Goal: Check status: Check status

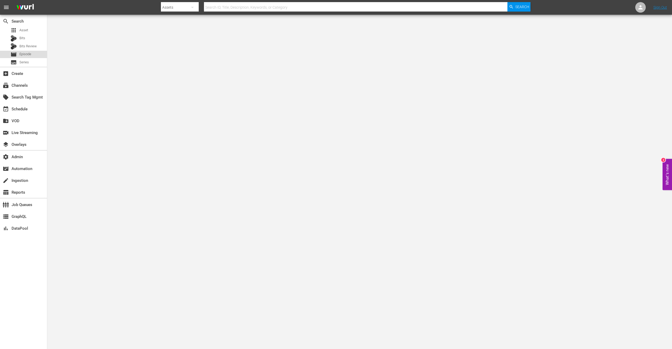
click at [28, 55] on span "Episode" at bounding box center [25, 53] width 12 height 5
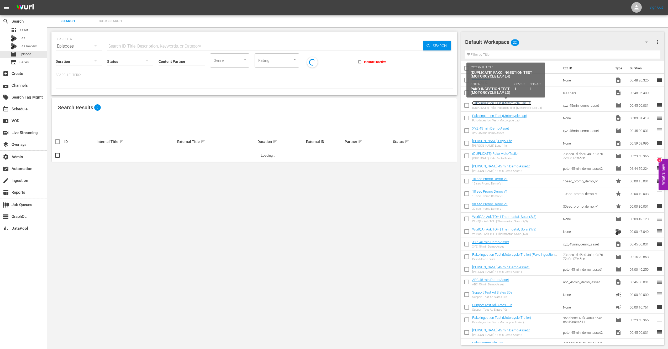
click at [501, 104] on link "Pako Ingestion Test (Motorcycle Lap L4)" at bounding box center [501, 103] width 59 height 4
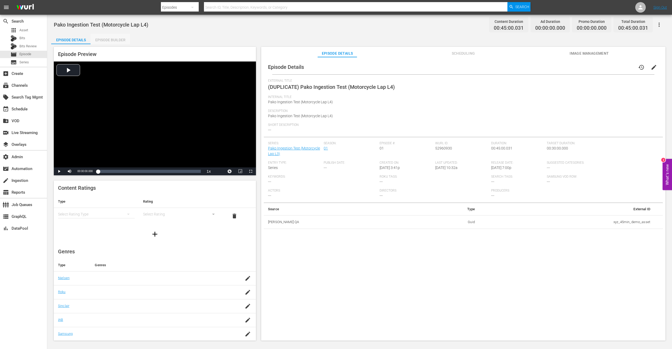
click at [113, 41] on div "Episode Builder" at bounding box center [110, 40] width 39 height 13
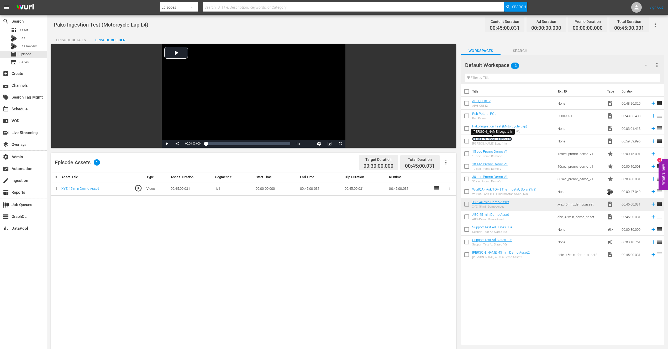
click at [487, 138] on link "[PERSON_NAME] Logo 1 hr" at bounding box center [492, 139] width 40 height 4
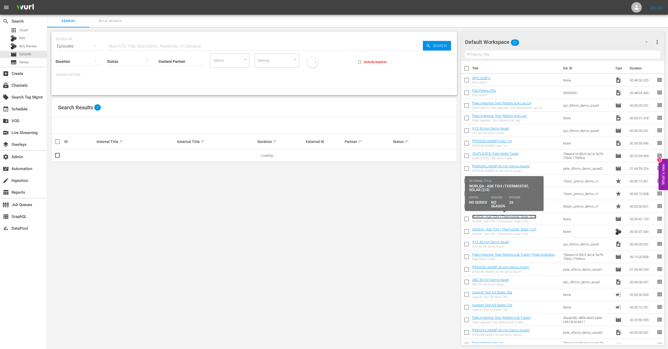
click at [515, 217] on link "WurlQA - Ask TOH | Thermostat, Solar (2/3)" at bounding box center [504, 216] width 64 height 4
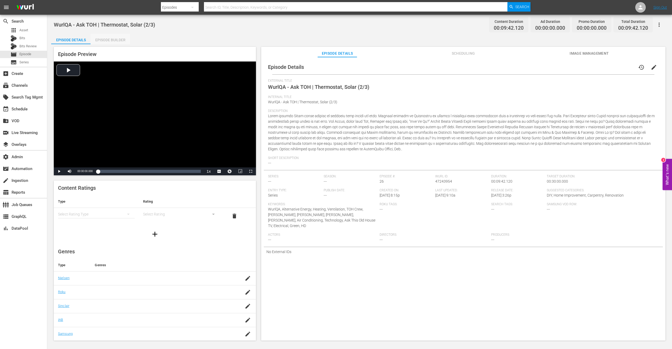
click at [122, 40] on div "Episode Builder" at bounding box center [110, 40] width 39 height 13
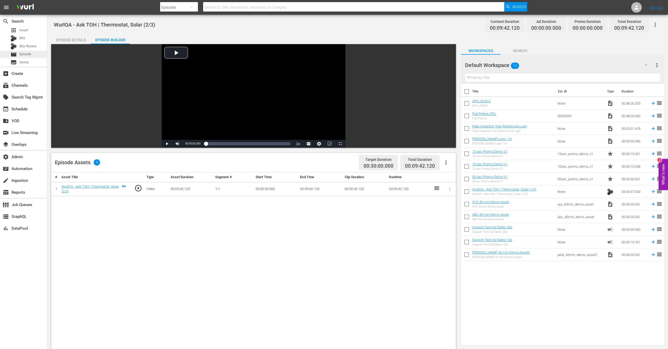
click at [30, 54] on span "Episode" at bounding box center [25, 53] width 12 height 5
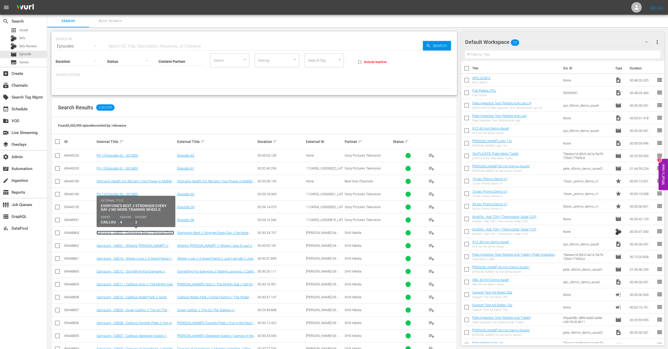
click at [126, 234] on link "Samsung - S4E02 - Everyone's Best // Stronger Every Day // No More Training Whe…" at bounding box center [135, 234] width 77 height 8
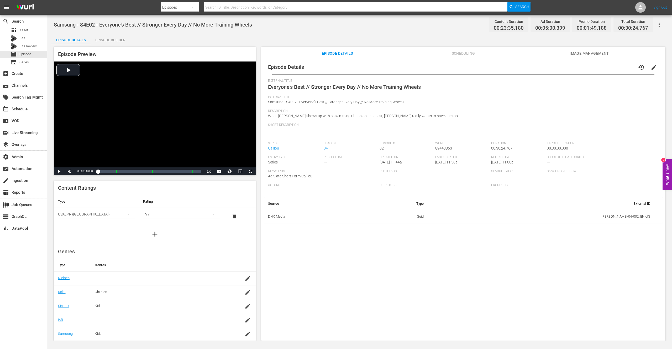
click at [114, 40] on div "Episode Builder" at bounding box center [110, 40] width 39 height 13
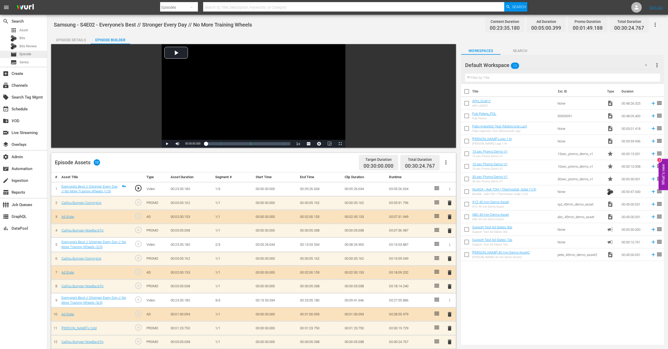
click at [25, 54] on span "Episode" at bounding box center [25, 53] width 12 height 5
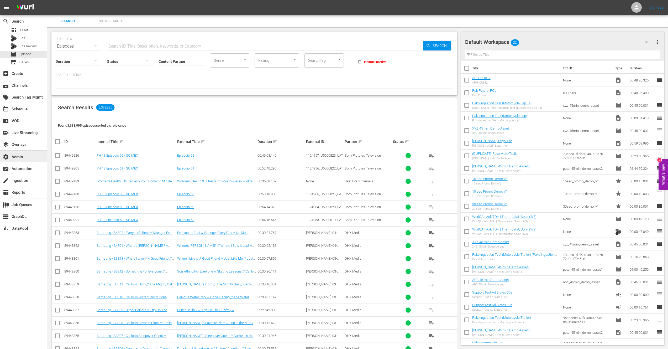
click at [18, 157] on div "settings Admin" at bounding box center [14, 156] width 29 height 5
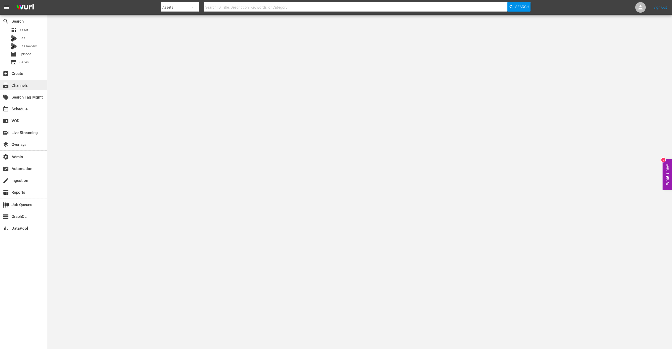
click at [21, 87] on div "subscriptions Channels" at bounding box center [14, 84] width 29 height 5
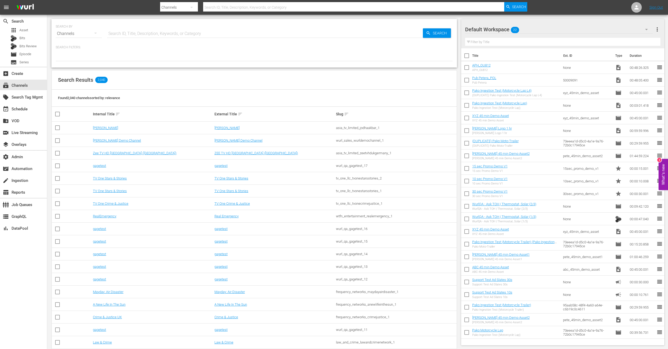
click at [134, 34] on input "text" at bounding box center [265, 33] width 316 height 13
type input "akta"
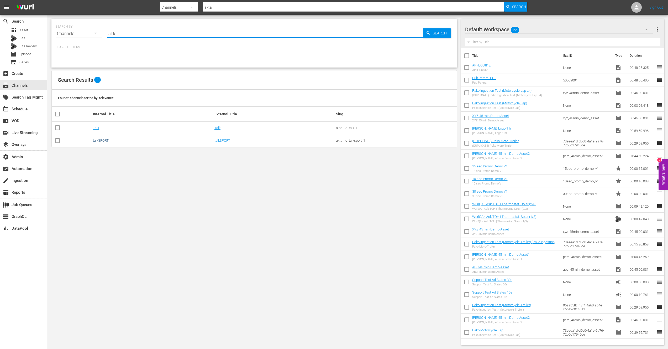
type input "akta"
click at [99, 141] on link "talkSPORT" at bounding box center [101, 140] width 16 height 4
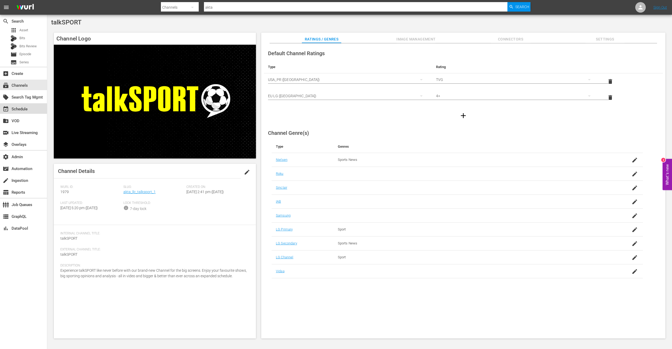
click at [24, 107] on div "event_available Schedule" at bounding box center [14, 108] width 29 height 5
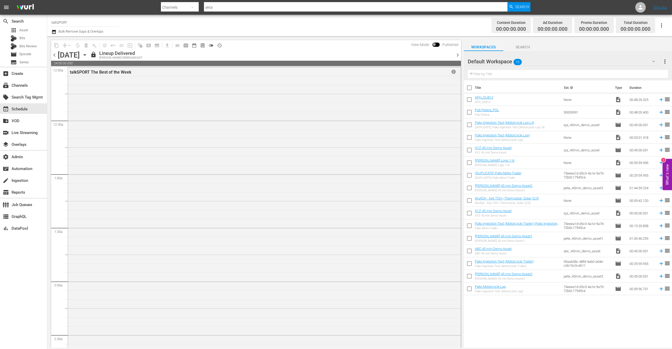
click at [86, 54] on icon "button" at bounding box center [84, 54] width 2 height 1
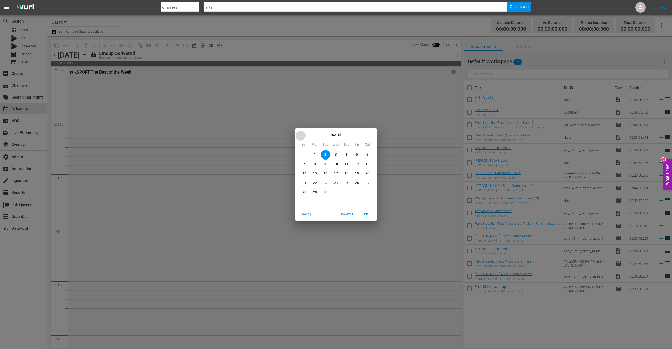
click at [299, 134] on icon "button" at bounding box center [300, 135] width 4 height 4
click at [327, 183] on p "19" at bounding box center [326, 183] width 4 height 4
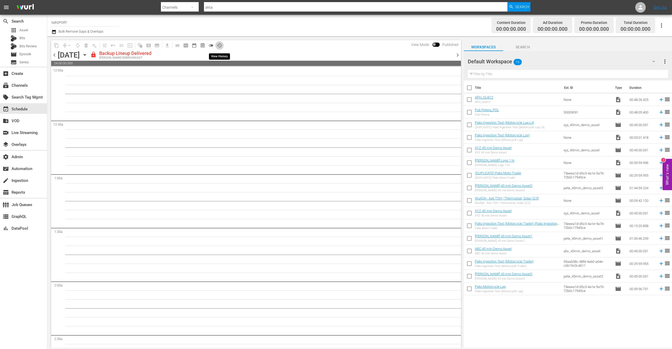
click at [219, 45] on span "history_outlined" at bounding box center [219, 45] width 5 height 5
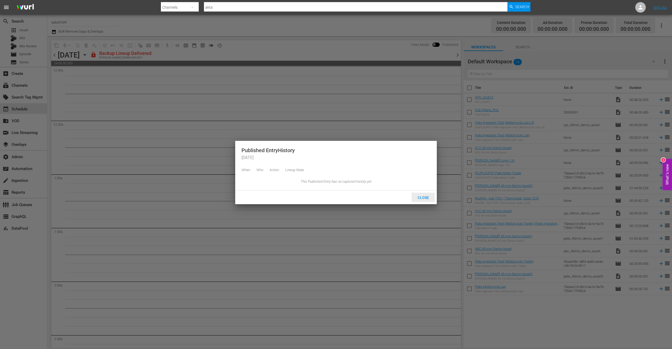
click at [425, 199] on span "Close" at bounding box center [423, 197] width 20 height 4
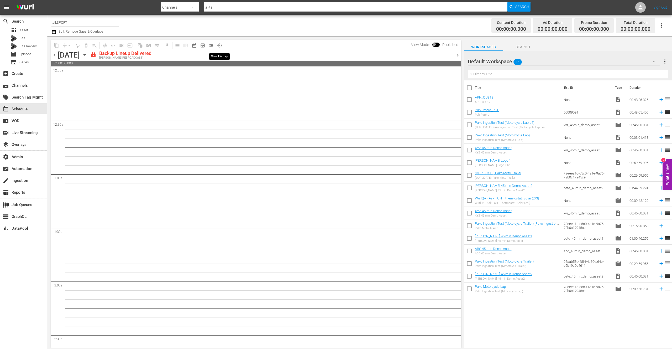
click at [219, 45] on span "history_outlined" at bounding box center [219, 45] width 5 height 5
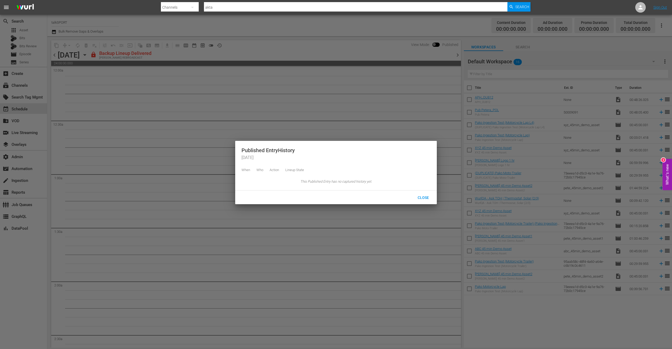
click at [251, 56] on div at bounding box center [336, 174] width 672 height 349
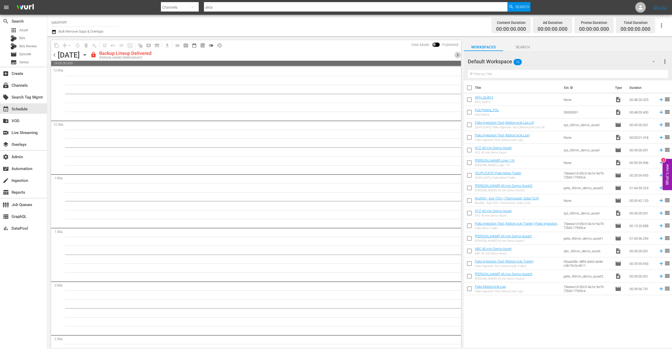
click at [459, 55] on span "chevron_right" at bounding box center [457, 55] width 7 height 7
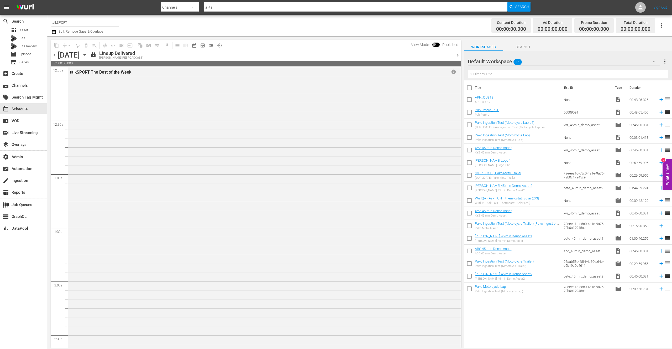
click at [88, 56] on icon "button" at bounding box center [85, 55] width 6 height 6
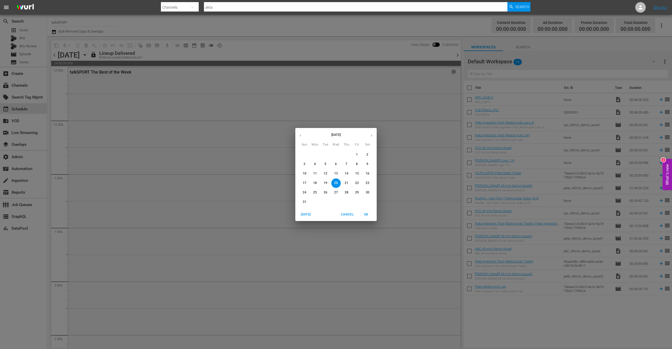
click at [326, 192] on p "26" at bounding box center [326, 192] width 4 height 4
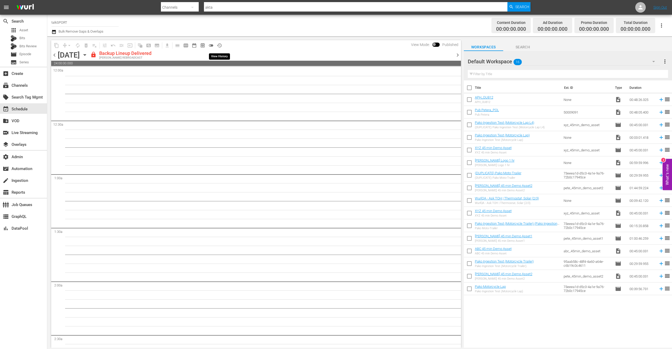
click at [220, 46] on span "history_outlined" at bounding box center [219, 45] width 5 height 5
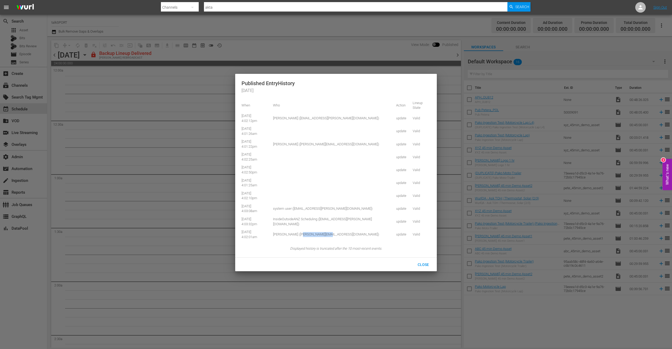
drag, startPoint x: 331, startPoint y: 235, endPoint x: 305, endPoint y: 234, distance: 25.7
click at [304, 234] on td "[PERSON_NAME] ([PERSON_NAME][EMAIL_ADDRESS][DOMAIN_NAME])" at bounding box center [331, 234] width 123 height 13
click at [338, 225] on td "InsideOutsideANZ Scheduling ([EMAIL_ADDRESS][PERSON_NAME][DOMAIN_NAME])" at bounding box center [331, 221] width 123 height 13
drag, startPoint x: 331, startPoint y: 234, endPoint x: 299, endPoint y: 234, distance: 31.5
click at [299, 234] on td "[PERSON_NAME] ([PERSON_NAME][EMAIL_ADDRESS][DOMAIN_NAME])" at bounding box center [331, 234] width 123 height 13
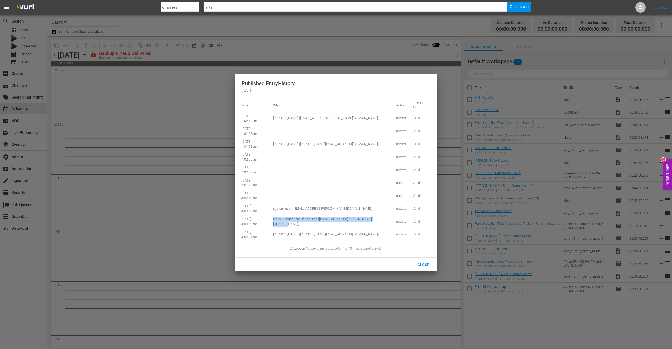
drag, startPoint x: 313, startPoint y: 225, endPoint x: 280, endPoint y: 220, distance: 32.9
click at [280, 220] on td "InsideOutsideANZ Scheduling ([EMAIL_ADDRESS][PERSON_NAME][DOMAIN_NAME])" at bounding box center [331, 221] width 123 height 13
click at [316, 209] on td "system user ([EMAIL_ADDRESS][PERSON_NAME][DOMAIN_NAME])" at bounding box center [331, 208] width 123 height 13
drag, startPoint x: 339, startPoint y: 209, endPoint x: 283, endPoint y: 218, distance: 56.3
click at [276, 209] on tr "[DATE] 4:03:08am system user ([EMAIL_ADDRESS][PERSON_NAME][DOMAIN_NAME]) update…" at bounding box center [335, 208] width 189 height 13
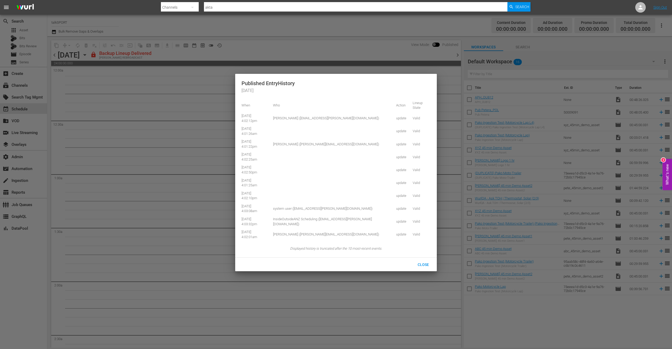
drag, startPoint x: 307, startPoint y: 195, endPoint x: 303, endPoint y: 197, distance: 4.7
click at [307, 195] on td at bounding box center [331, 195] width 123 height 13
click at [302, 197] on td at bounding box center [331, 195] width 123 height 13
drag, startPoint x: 295, startPoint y: 181, endPoint x: 294, endPoint y: 173, distance: 7.9
click at [295, 181] on td at bounding box center [331, 182] width 123 height 13
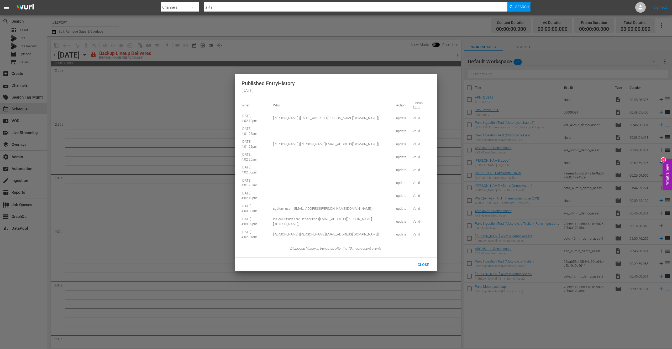
drag, startPoint x: 294, startPoint y: 173, endPoint x: 294, endPoint y: 169, distance: 3.9
click at [294, 172] on td at bounding box center [331, 169] width 123 height 13
click at [295, 161] on td at bounding box center [331, 156] width 123 height 13
click at [295, 158] on td at bounding box center [331, 156] width 123 height 13
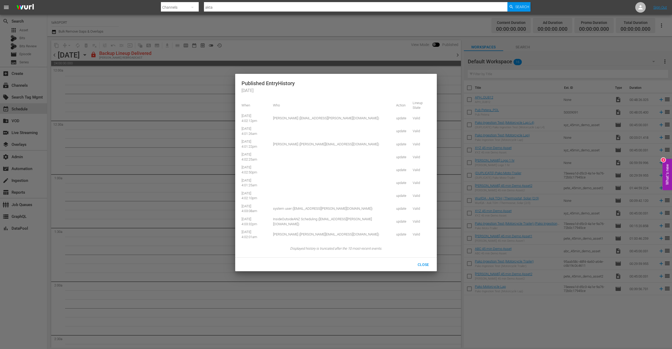
click at [324, 145] on td "[PERSON_NAME] ([PERSON_NAME][EMAIL_ADDRESS][DOMAIN_NAME])" at bounding box center [331, 144] width 123 height 13
drag, startPoint x: 351, startPoint y: 145, endPoint x: 277, endPoint y: 144, distance: 74.0
click at [277, 144] on td "[PERSON_NAME] ([PERSON_NAME][EMAIL_ADDRESS][DOMAIN_NAME])" at bounding box center [331, 144] width 123 height 13
click at [309, 128] on td at bounding box center [331, 131] width 123 height 13
drag, startPoint x: 353, startPoint y: 119, endPoint x: 300, endPoint y: 120, distance: 52.5
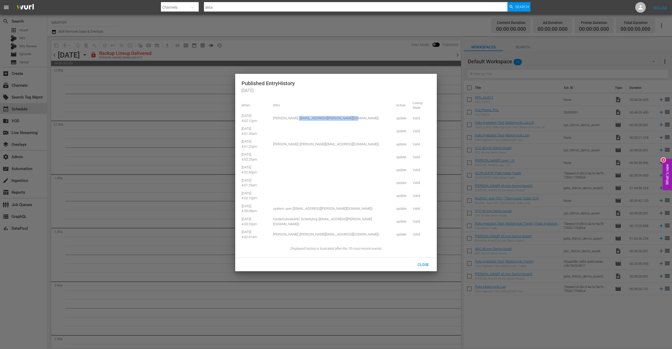
click at [303, 119] on td "[PERSON_NAME] ([EMAIL_ADDRESS][PERSON_NAME][DOMAIN_NAME])" at bounding box center [331, 118] width 123 height 13
click at [309, 142] on td "[PERSON_NAME] ([PERSON_NAME][EMAIL_ADDRESS][DOMAIN_NAME])" at bounding box center [331, 144] width 123 height 13
click at [308, 118] on td "[PERSON_NAME] ([EMAIL_ADDRESS][PERSON_NAME][DOMAIN_NAME])" at bounding box center [331, 118] width 123 height 13
drag, startPoint x: 298, startPoint y: 118, endPoint x: 355, endPoint y: 117, distance: 57.0
click at [354, 117] on td "[PERSON_NAME] ([EMAIL_ADDRESS][PERSON_NAME][DOMAIN_NAME])" at bounding box center [331, 118] width 123 height 13
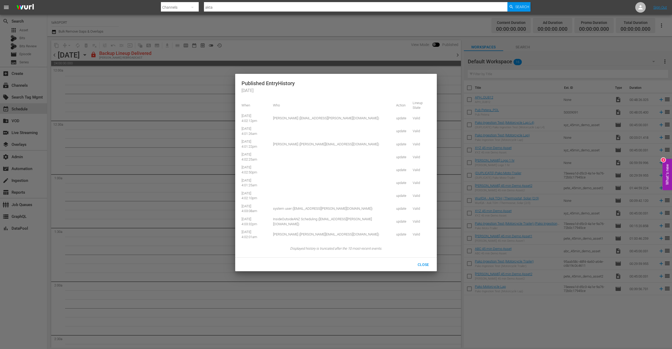
click at [329, 147] on td "[PERSON_NAME] ([PERSON_NAME][EMAIL_ADDRESS][DOMAIN_NAME])" at bounding box center [331, 144] width 123 height 13
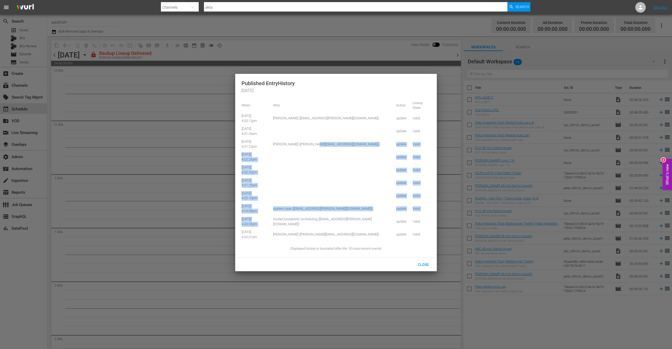
drag, startPoint x: 320, startPoint y: 142, endPoint x: 353, endPoint y: 216, distance: 80.9
click at [354, 216] on table "When Who Action Lineup State [DATE] 4:02:12pm [PERSON_NAME] ([EMAIL_ADDRESS][PE…" at bounding box center [335, 170] width 189 height 142
click at [353, 215] on td "InsideOutsideANZ Scheduling ([EMAIL_ADDRESS][PERSON_NAME][DOMAIN_NAME])" at bounding box center [331, 221] width 123 height 13
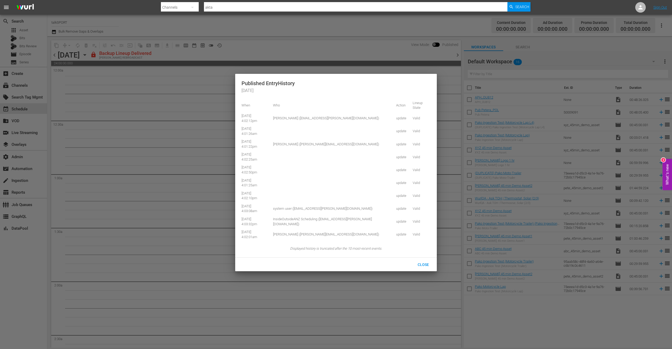
click at [296, 233] on td "[PERSON_NAME] ([PERSON_NAME][EMAIL_ADDRESS][DOMAIN_NAME])" at bounding box center [331, 234] width 123 height 13
drag, startPoint x: 308, startPoint y: 235, endPoint x: 277, endPoint y: 238, distance: 31.3
click at [277, 238] on td "[PERSON_NAME] ([PERSON_NAME][EMAIL_ADDRESS][DOMAIN_NAME])" at bounding box center [331, 234] width 123 height 13
click at [426, 266] on span "Close" at bounding box center [423, 264] width 20 height 4
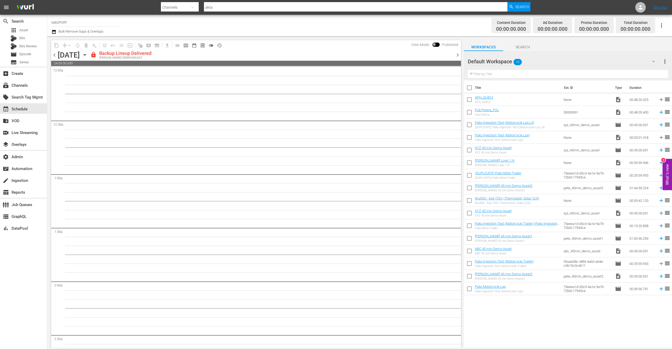
click at [88, 54] on icon "button" at bounding box center [85, 55] width 6 height 6
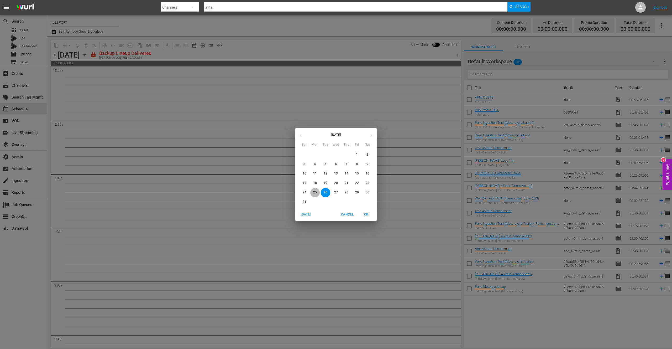
click at [316, 192] on p "25" at bounding box center [315, 192] width 4 height 4
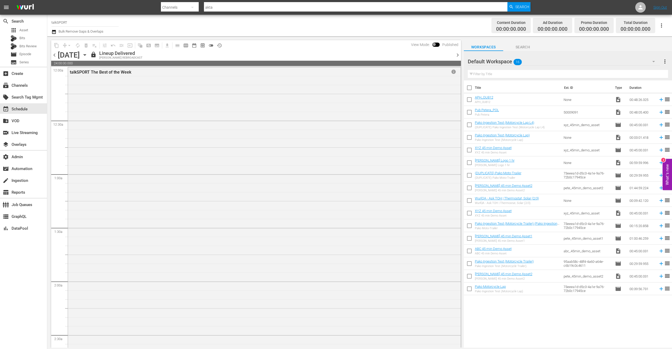
click at [212, 28] on div "Channel Title talkSPORT Bulk Remove Gaps & Overlaps" at bounding box center [219, 25] width 336 height 19
